Goal: Check status: Check status

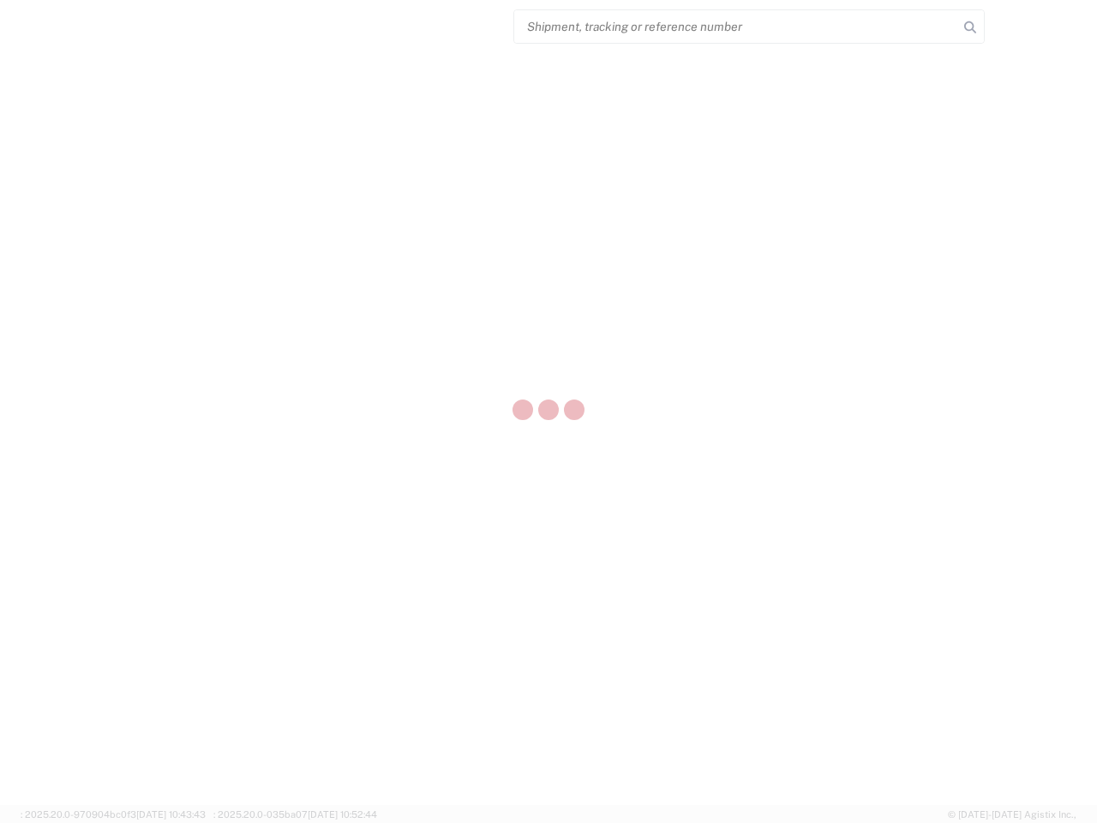
select select "US"
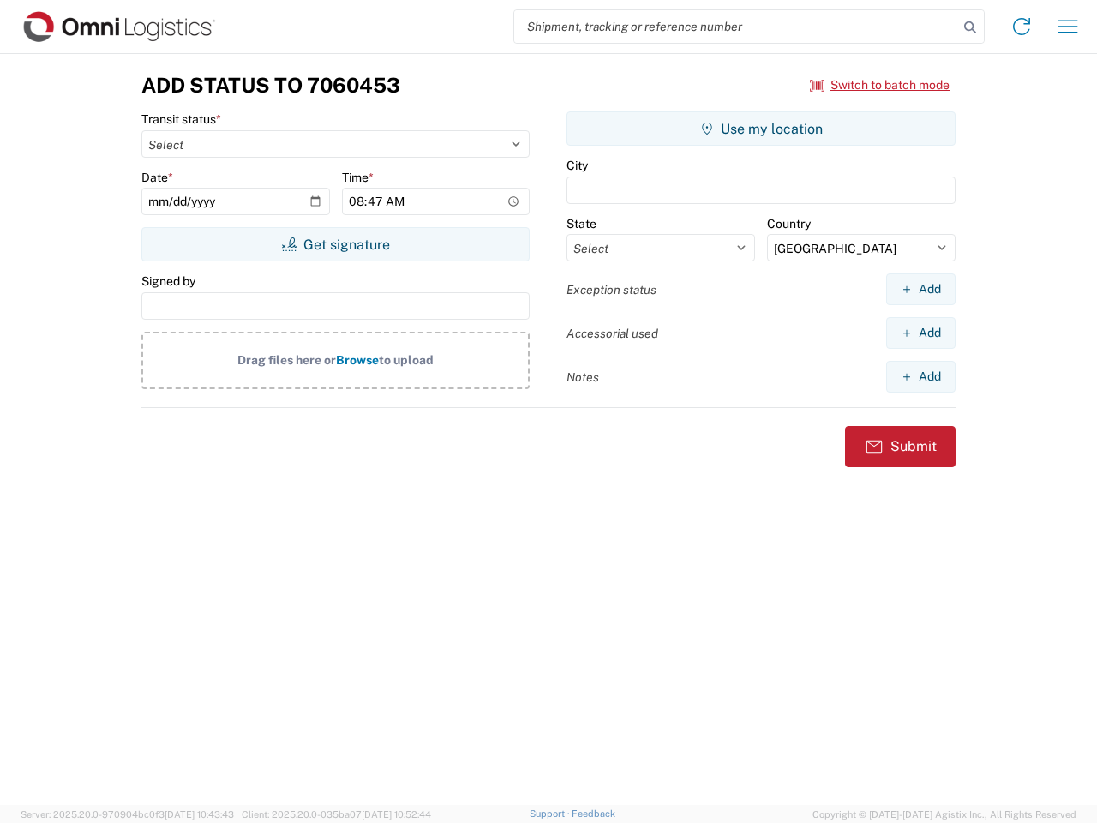
click at [736, 27] on input "search" at bounding box center [736, 26] width 444 height 33
click at [970, 27] on icon at bounding box center [970, 27] width 24 height 24
click at [1021, 27] on icon at bounding box center [1021, 26] width 27 height 27
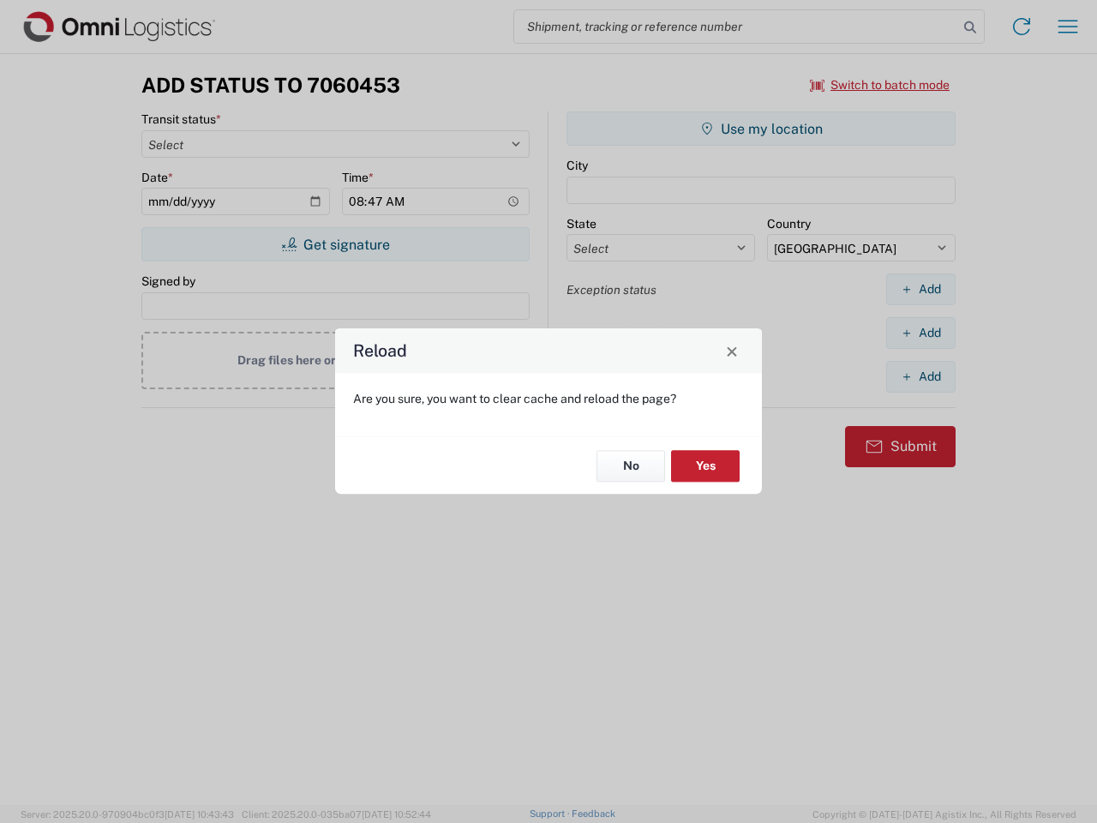
click at [1068, 27] on div "Reload Are you sure, you want to clear cache and reload the page? No Yes" at bounding box center [548, 411] width 1097 height 823
click at [880, 85] on div "Reload Are you sure, you want to clear cache and reload the page? No Yes" at bounding box center [548, 411] width 1097 height 823
click at [335, 244] on div "Reload Are you sure, you want to clear cache and reload the page? No Yes" at bounding box center [548, 411] width 1097 height 823
click at [761, 129] on div "Reload Are you sure, you want to clear cache and reload the page? No Yes" at bounding box center [548, 411] width 1097 height 823
click at [920, 289] on div "Reload Are you sure, you want to clear cache and reload the page? No Yes" at bounding box center [548, 411] width 1097 height 823
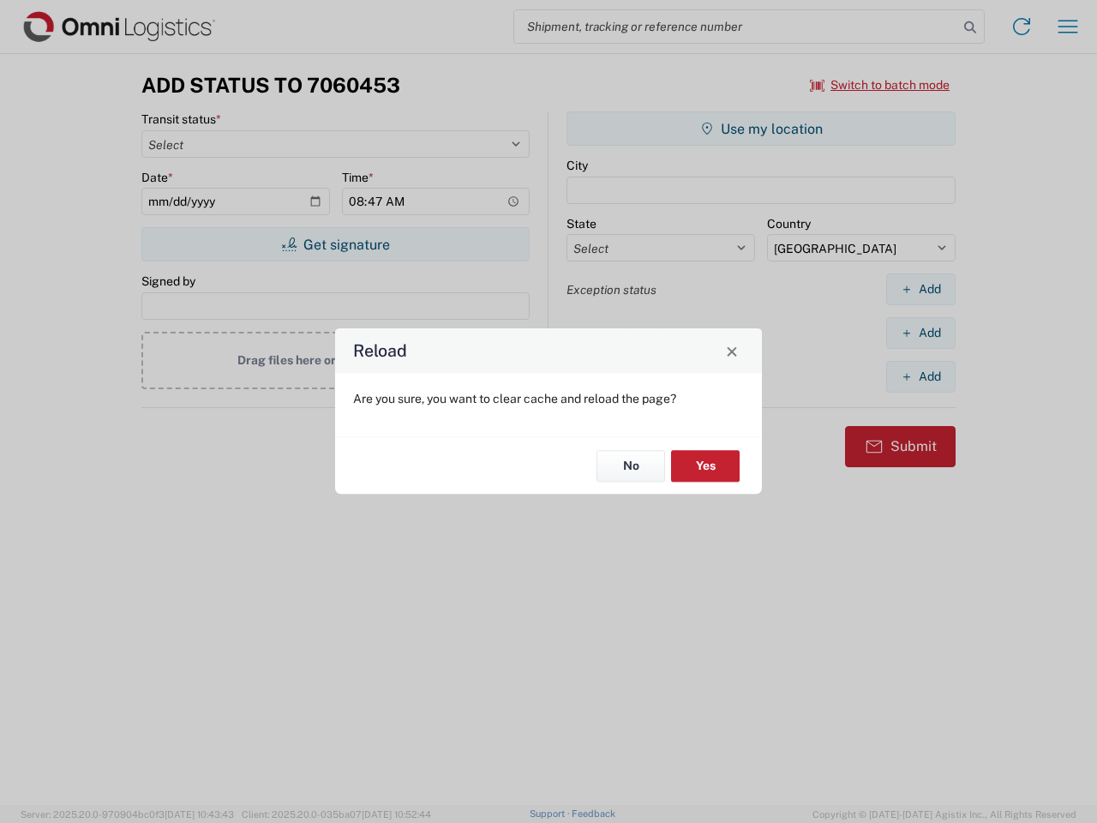
click at [920, 332] on div "Reload Are you sure, you want to clear cache and reload the page? No Yes" at bounding box center [548, 411] width 1097 height 823
click at [920, 376] on div "Reload Are you sure, you want to clear cache and reload the page? No Yes" at bounding box center [548, 411] width 1097 height 823
